Goal: Navigation & Orientation: Understand site structure

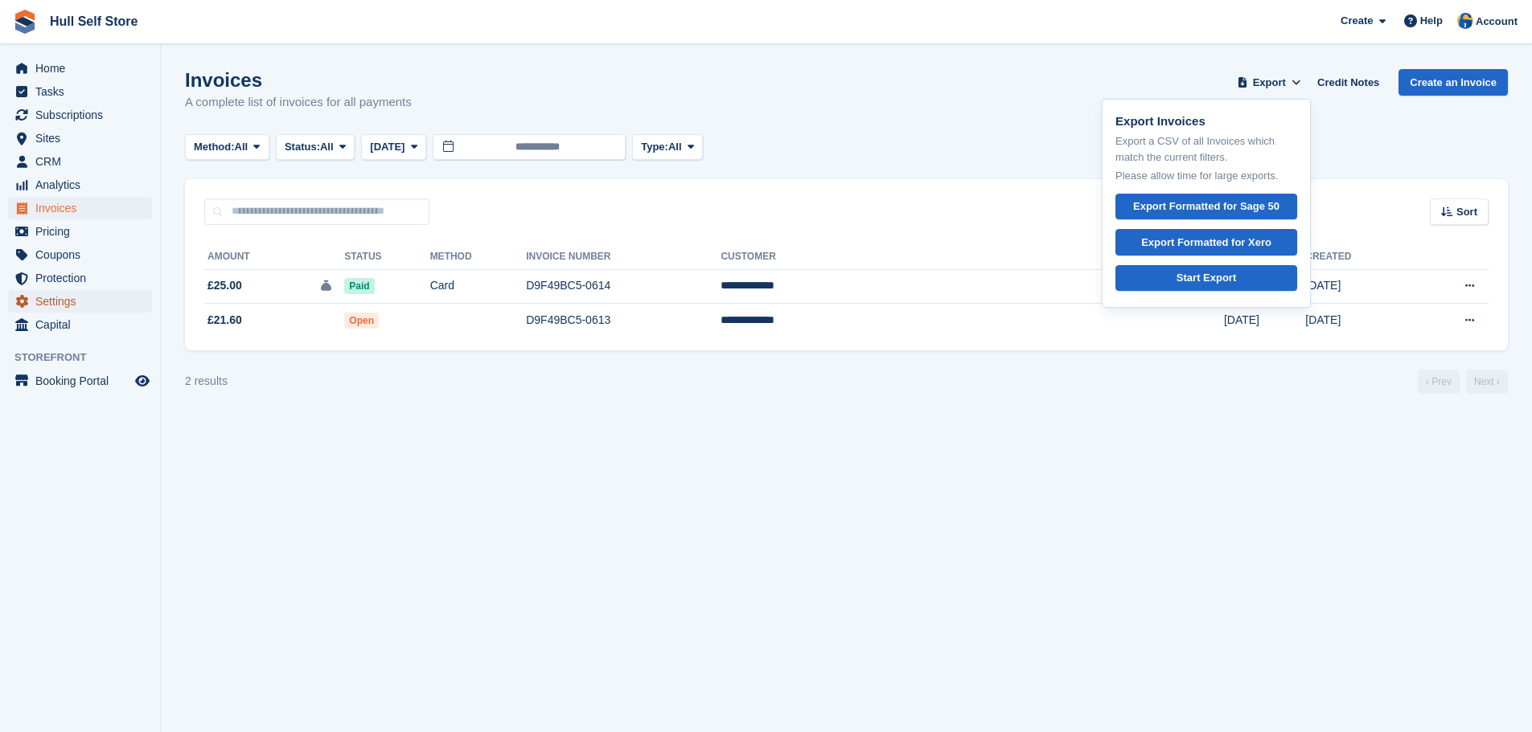
click at [80, 312] on span "Settings" at bounding box center [83, 301] width 96 height 23
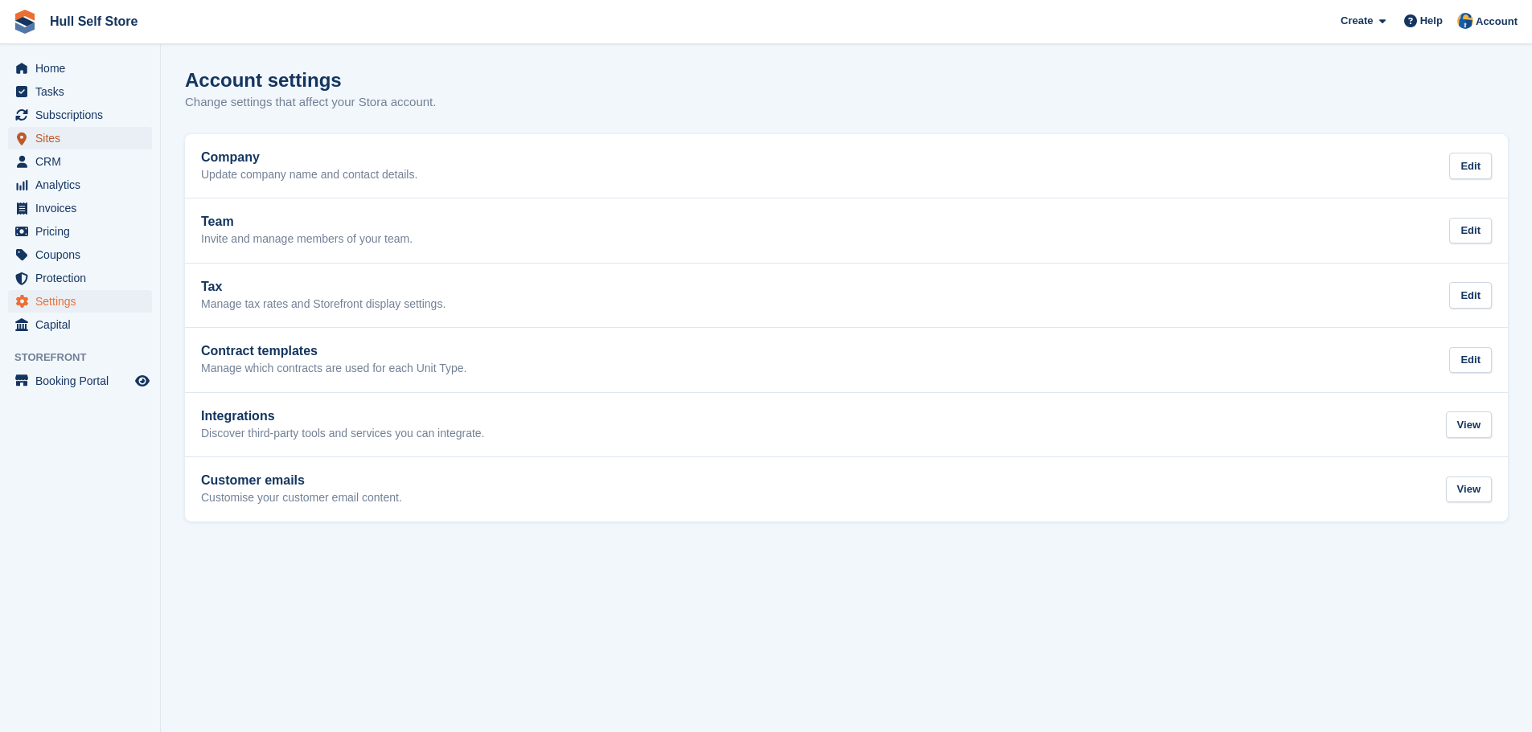
click at [54, 142] on span "Sites" at bounding box center [83, 138] width 96 height 23
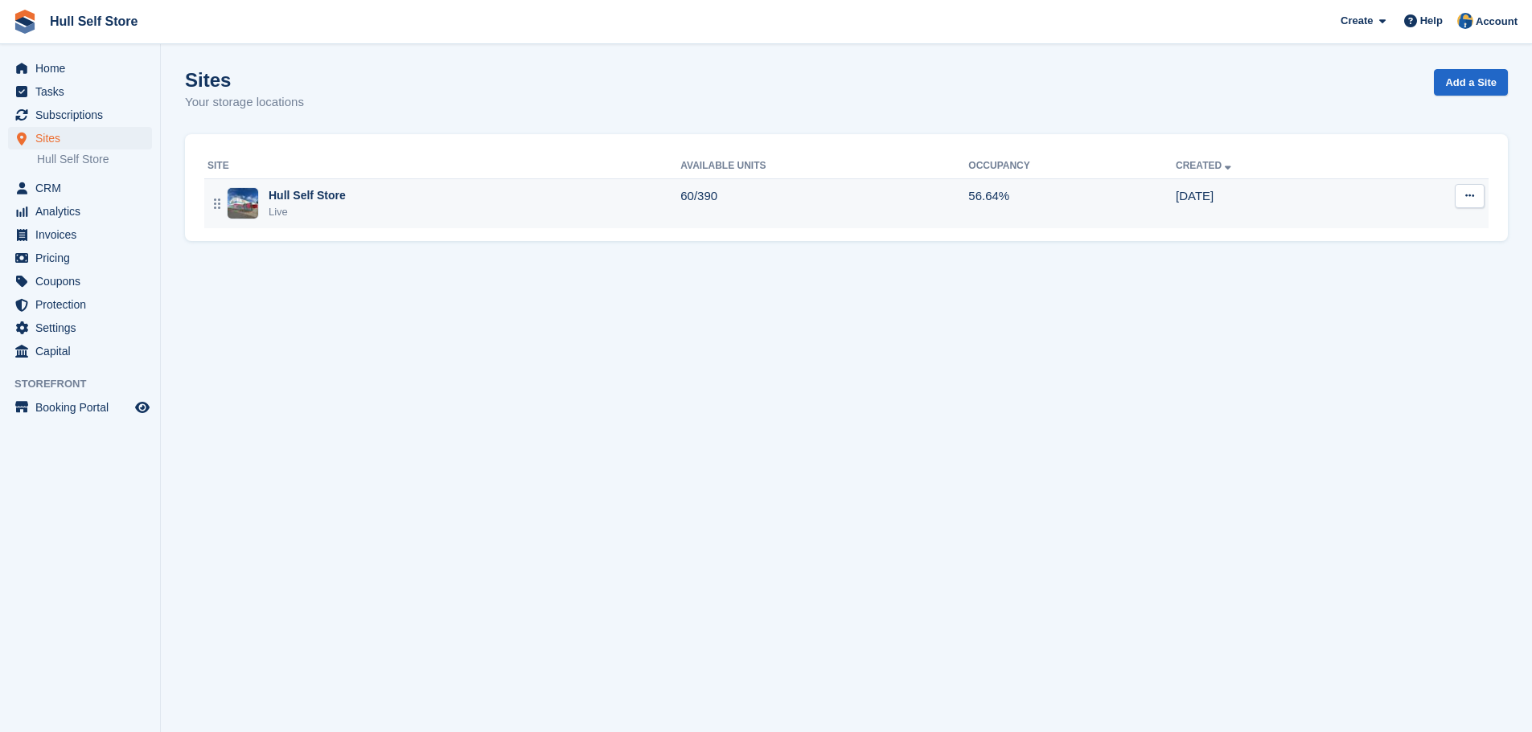
click at [375, 211] on div "Hull Self Store Live" at bounding box center [443, 203] width 473 height 33
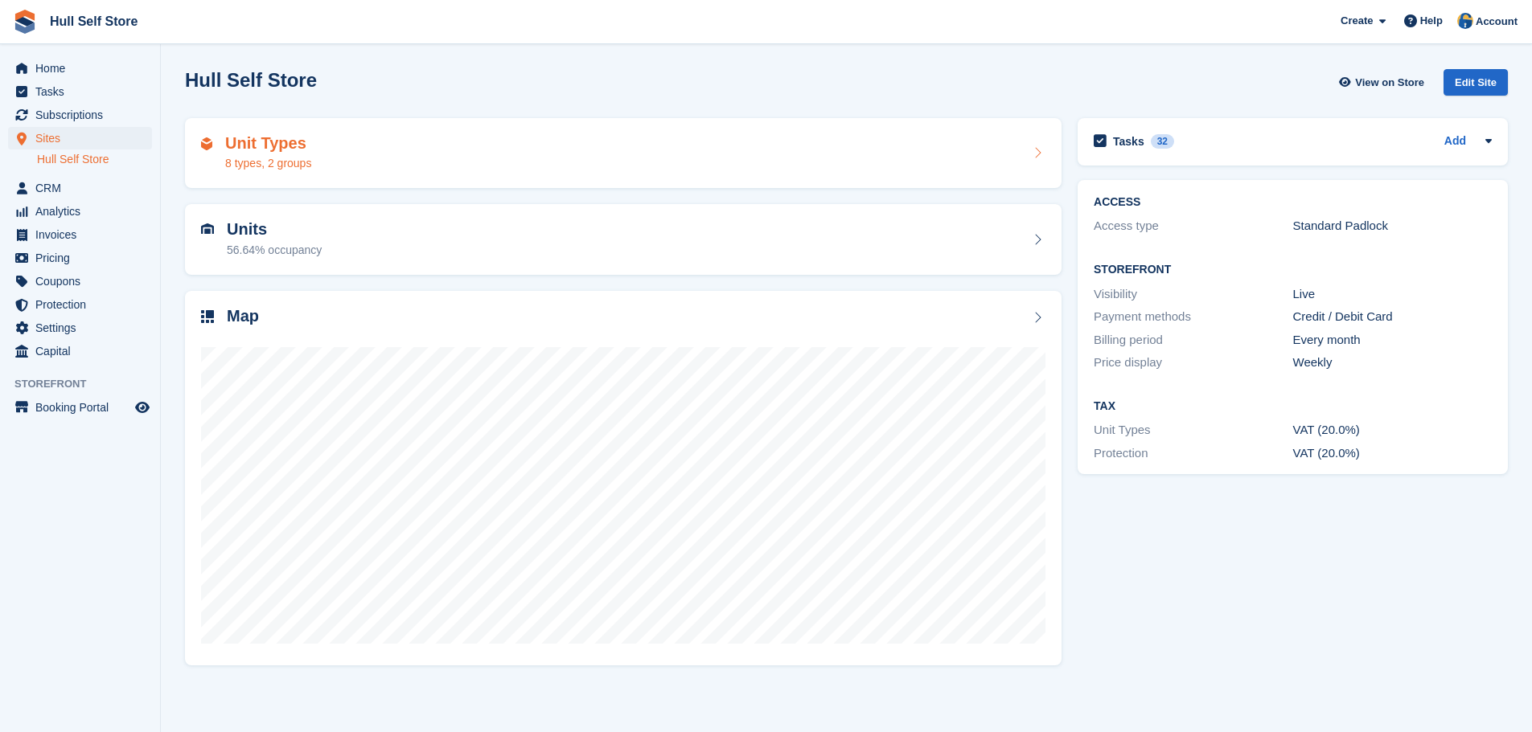
click at [380, 158] on div "Unit Types 8 types, 2 groups" at bounding box center [623, 153] width 844 height 39
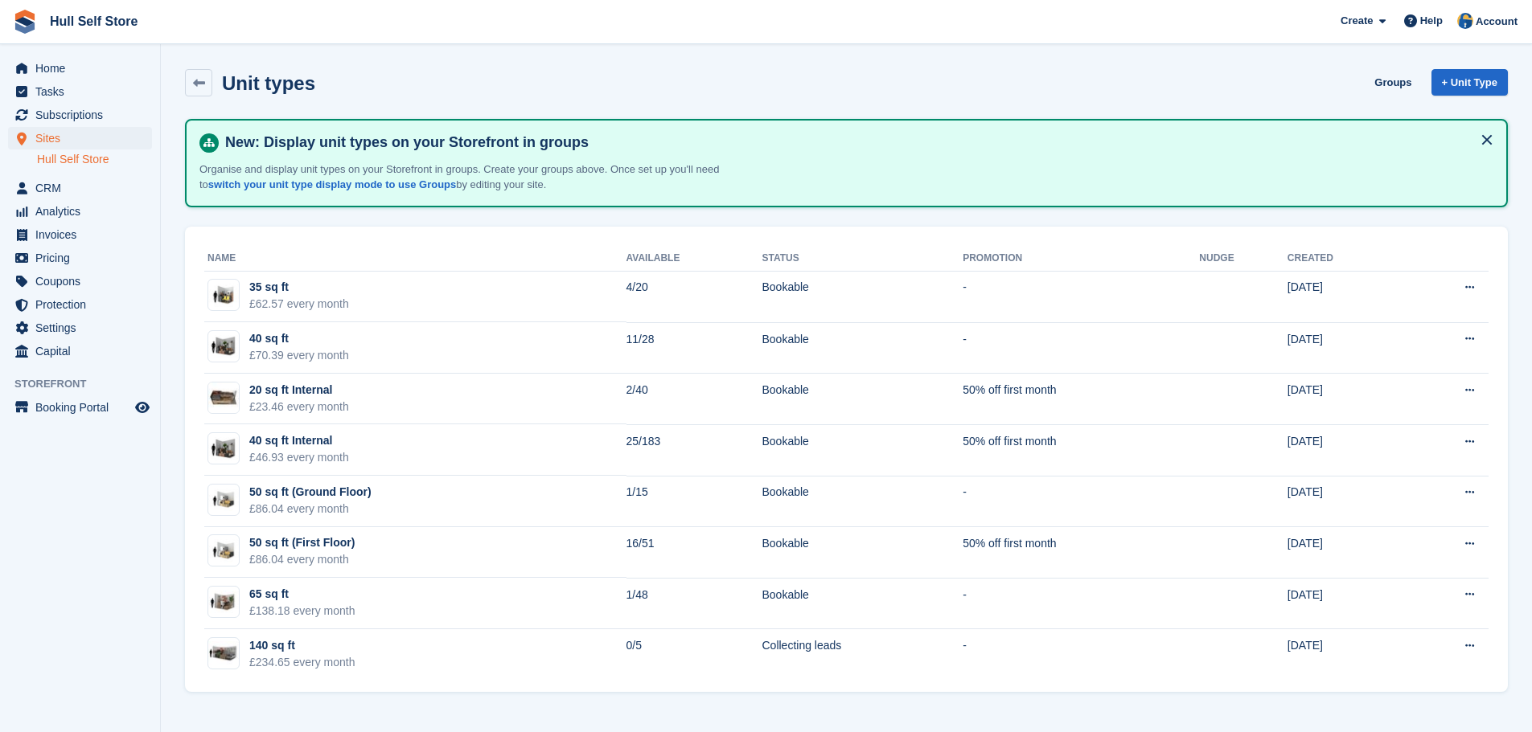
click at [36, 22] on img at bounding box center [25, 22] width 24 height 24
